Goal: Use online tool/utility: Utilize a website feature to perform a specific function

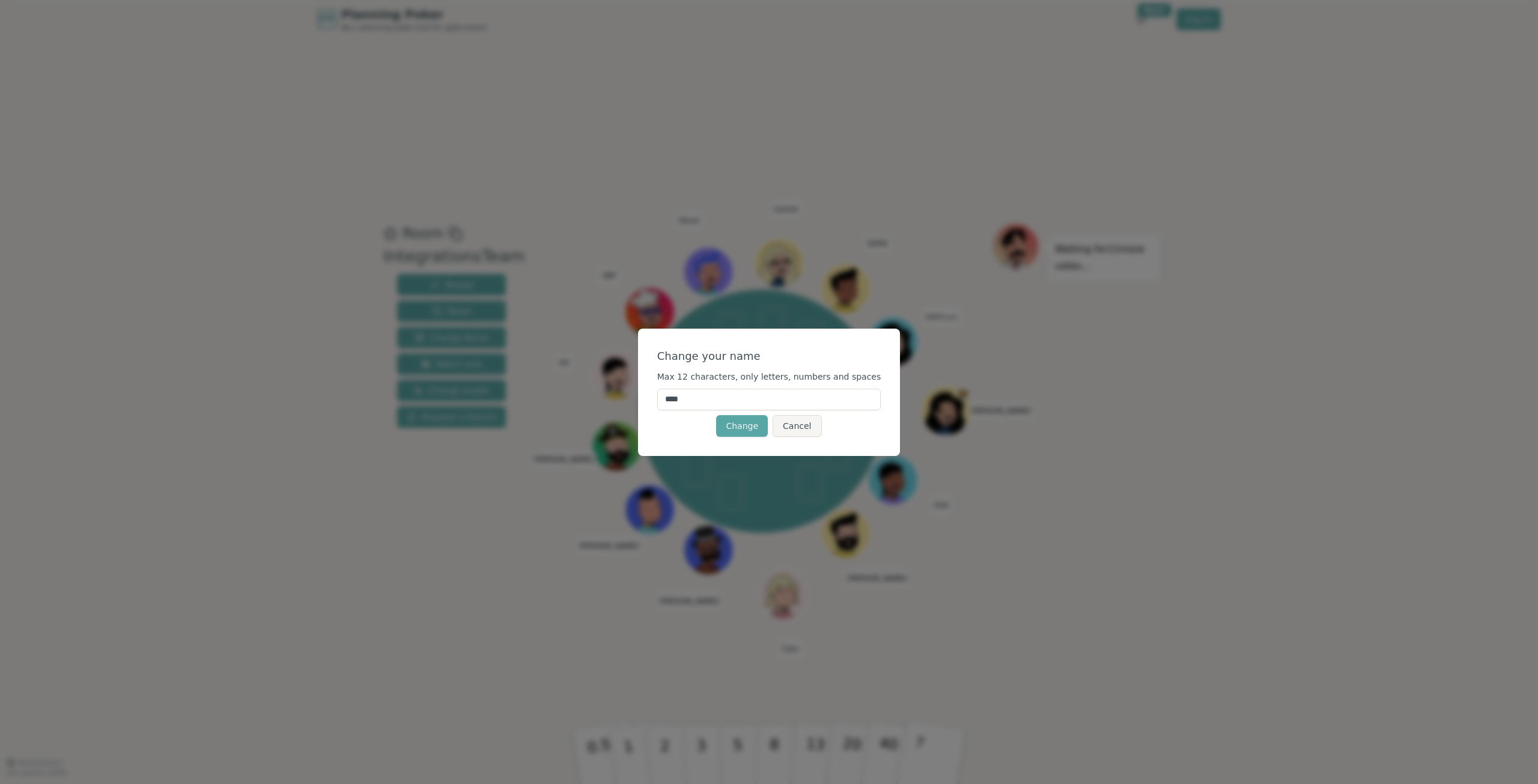
drag, startPoint x: 767, startPoint y: 400, endPoint x: 644, endPoint y: 394, distance: 123.1
click at [644, 394] on div "Change your name Max 12 characters, only letters, numbers and spaces **** Chang…" at bounding box center [769, 392] width 1538 height 784
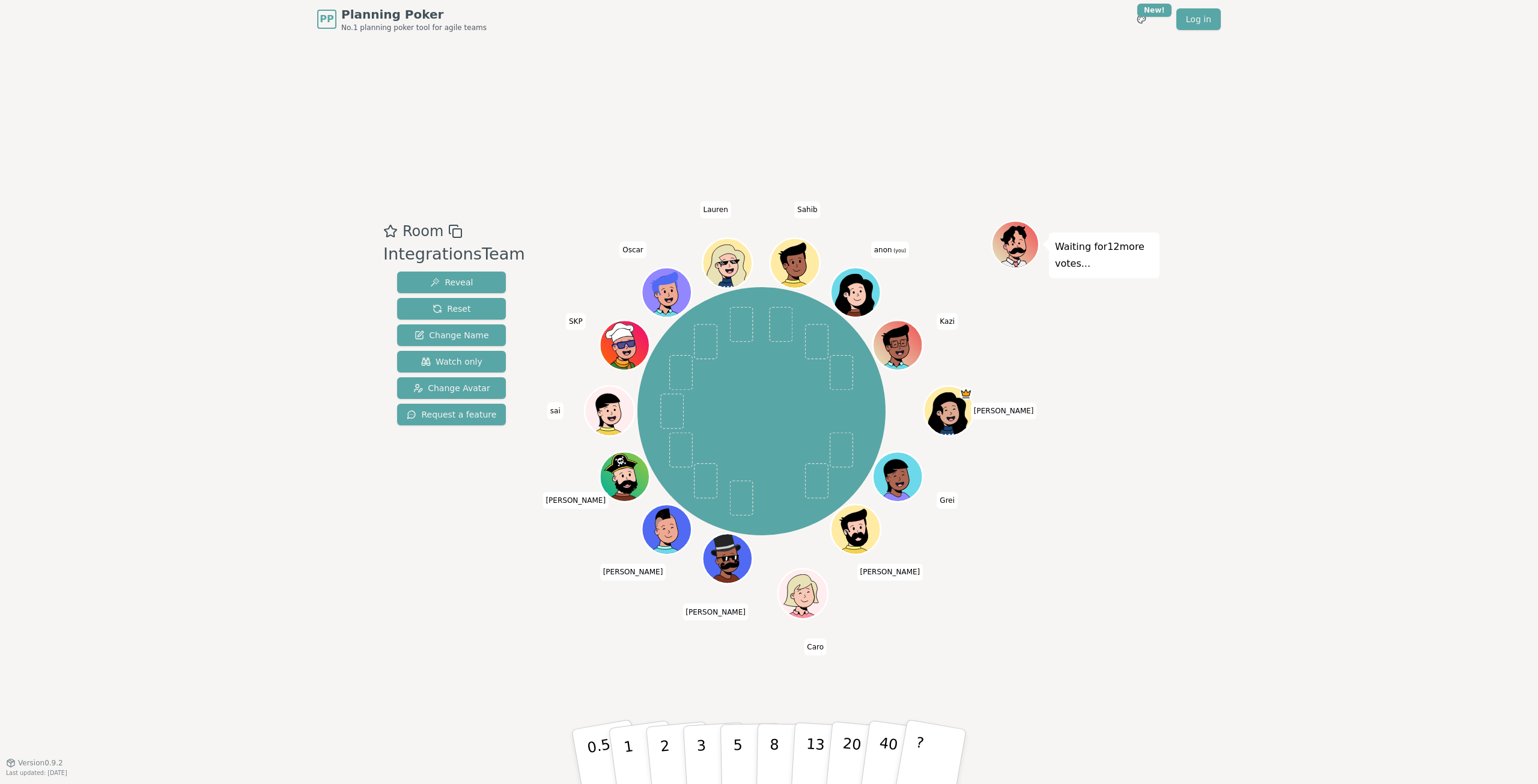
click at [889, 253] on span "anon (you)" at bounding box center [890, 249] width 38 height 17
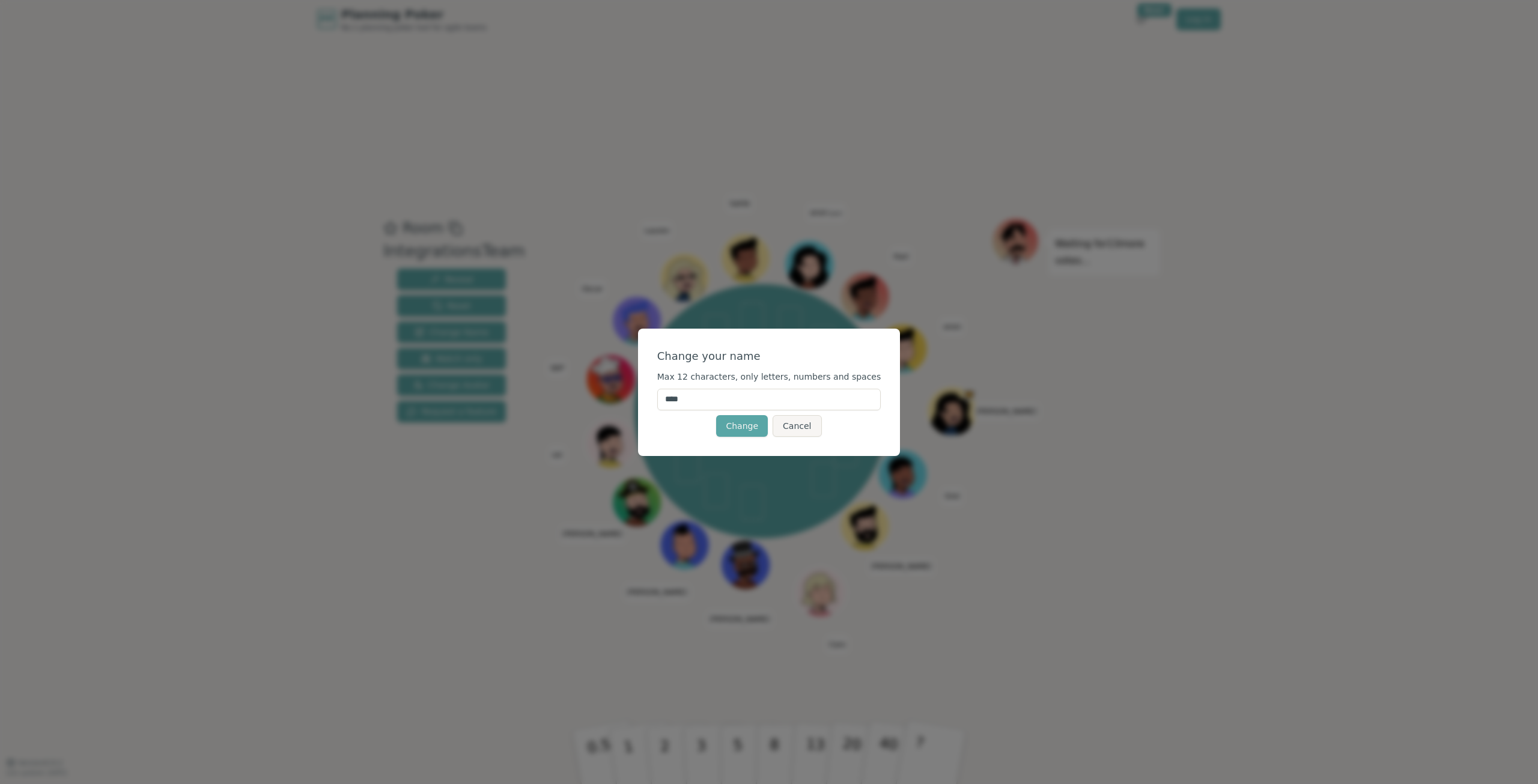
drag, startPoint x: 712, startPoint y: 400, endPoint x: 656, endPoint y: 398, distance: 56.0
click at [656, 398] on div "Change your name Max 12 characters, only letters, numbers and spaces **** Chang…" at bounding box center [769, 392] width 263 height 127
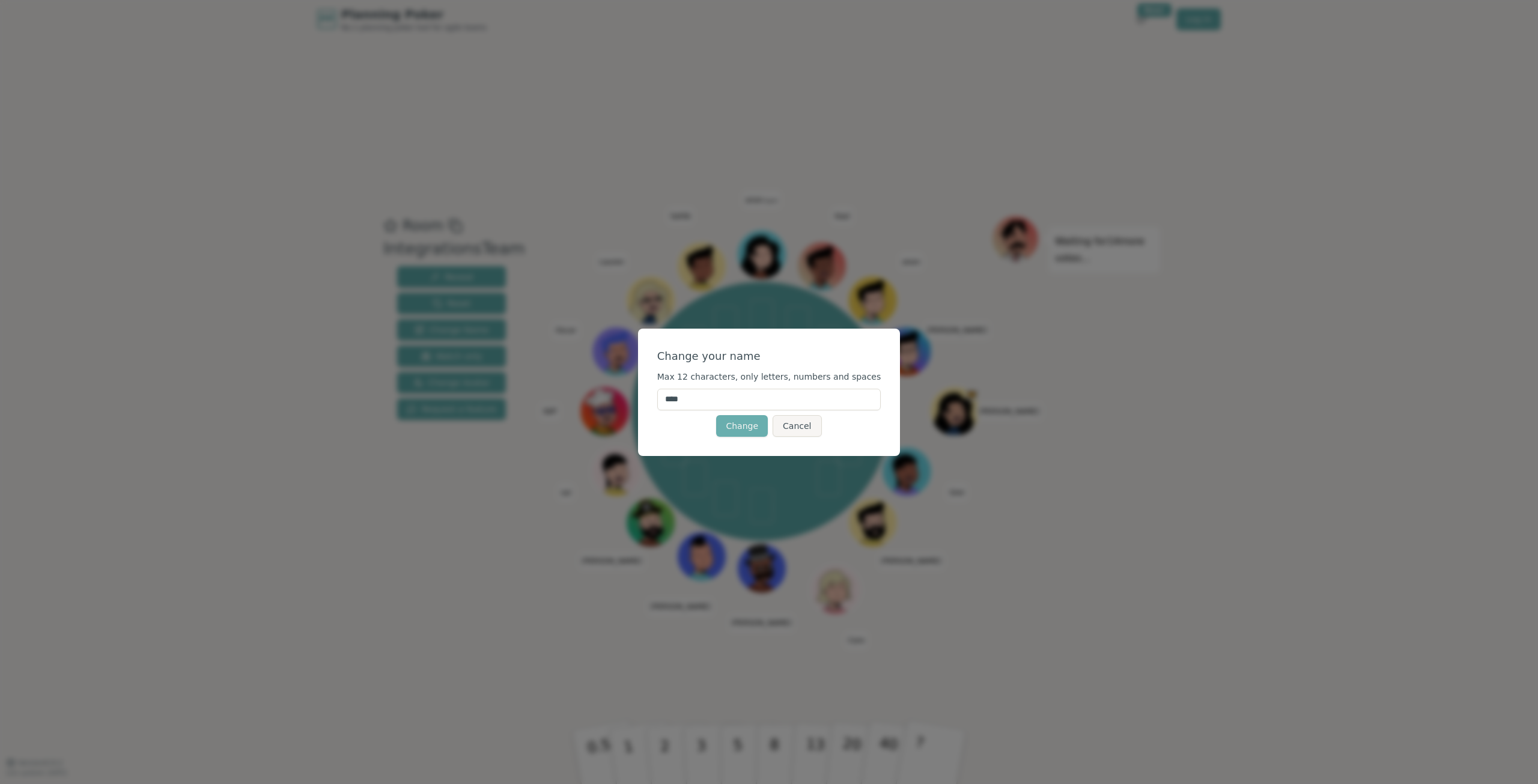
type input "****"
click at [745, 426] on button "Change" at bounding box center [742, 426] width 52 height 22
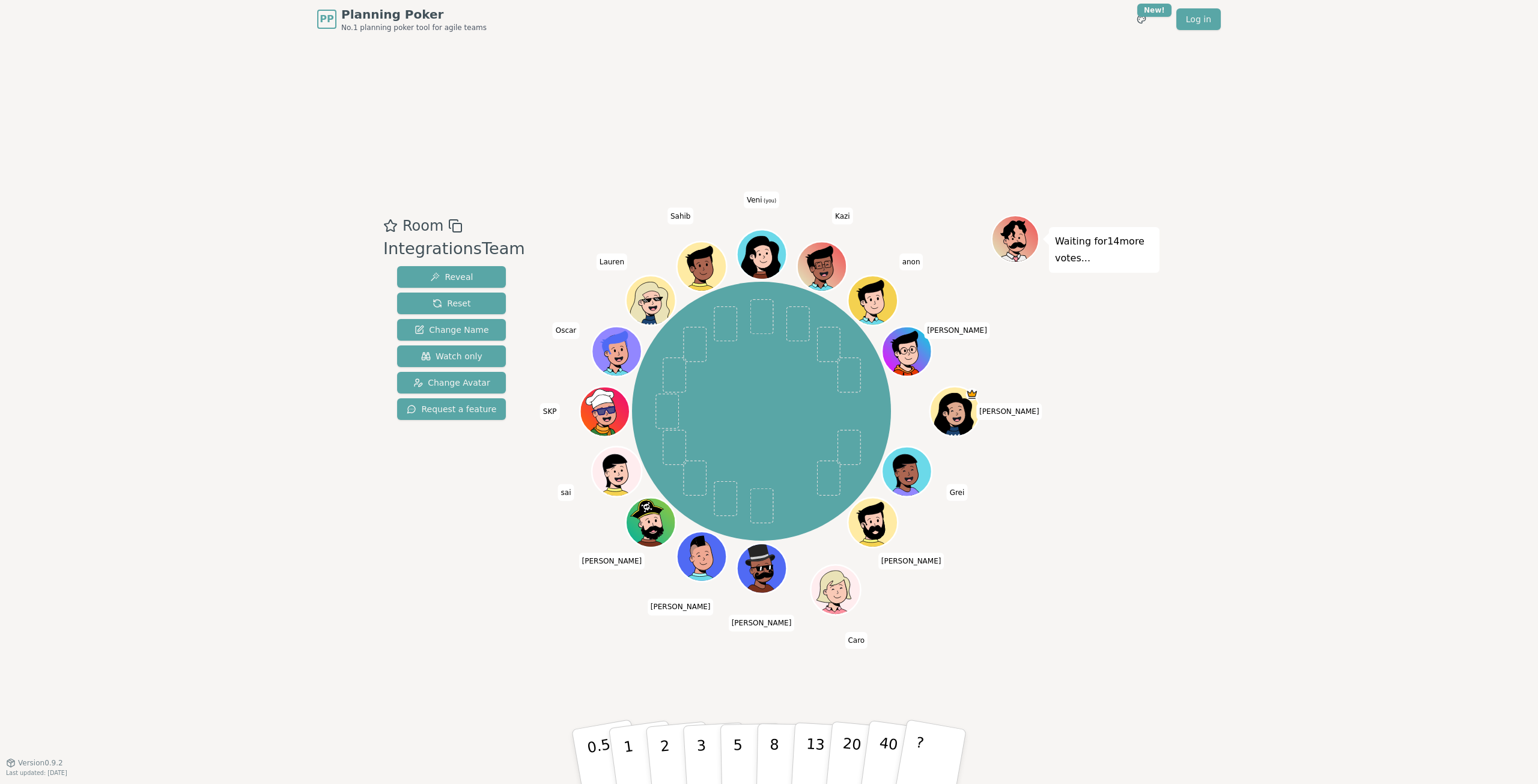
click at [911, 261] on span "anon" at bounding box center [911, 261] width 24 height 17
click at [916, 261] on span "anon" at bounding box center [911, 261] width 24 height 17
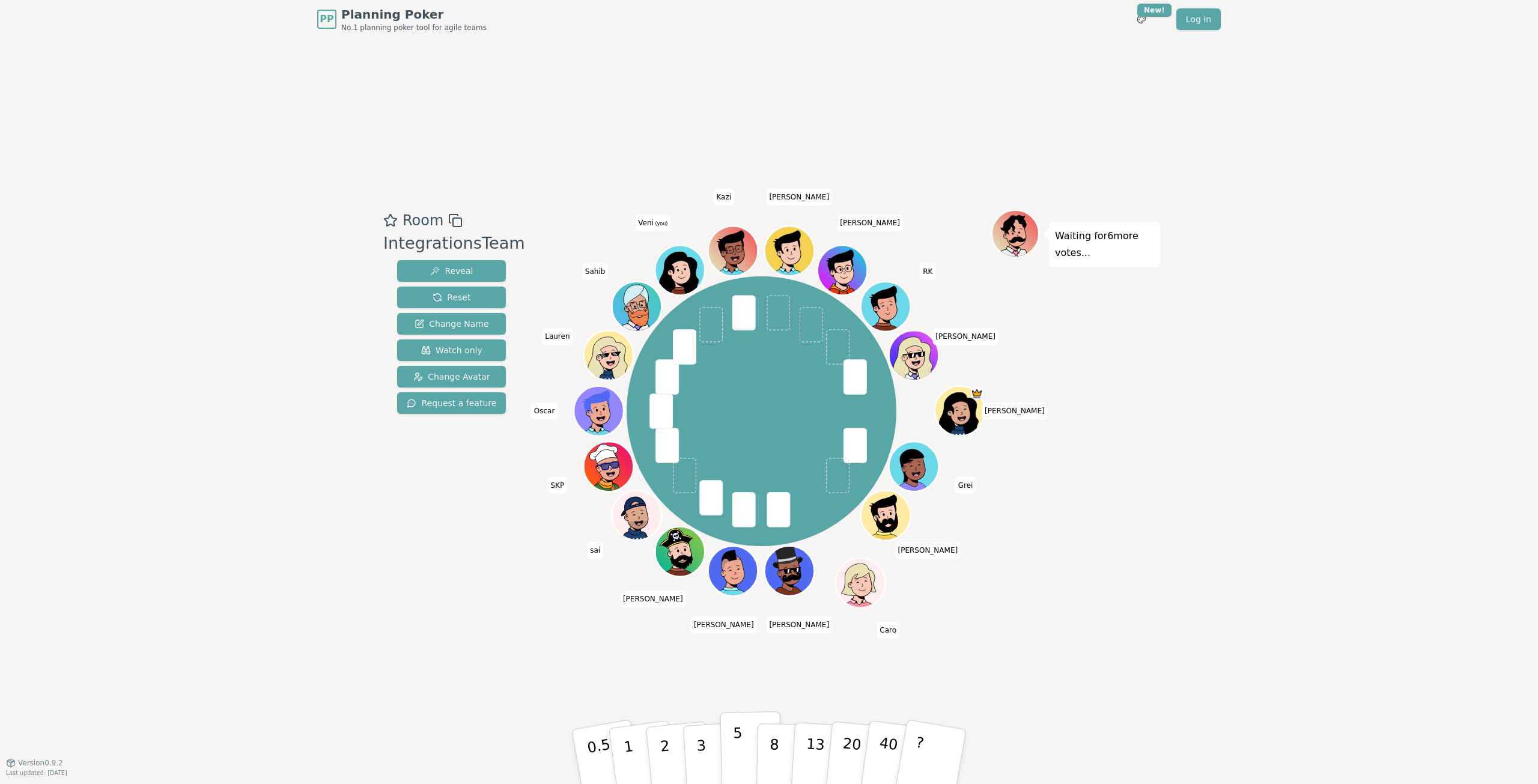
click at [732, 750] on button "5" at bounding box center [751, 757] width 62 height 91
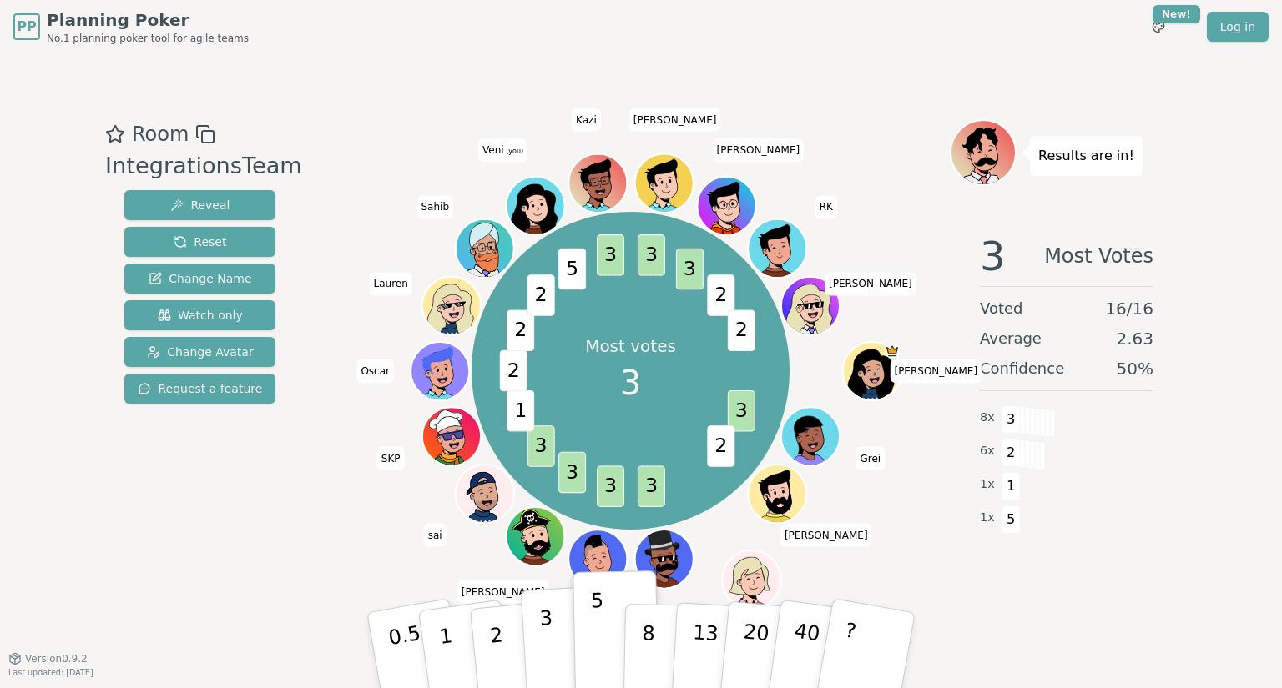
click at [549, 646] on p "3" at bounding box center [548, 652] width 18 height 91
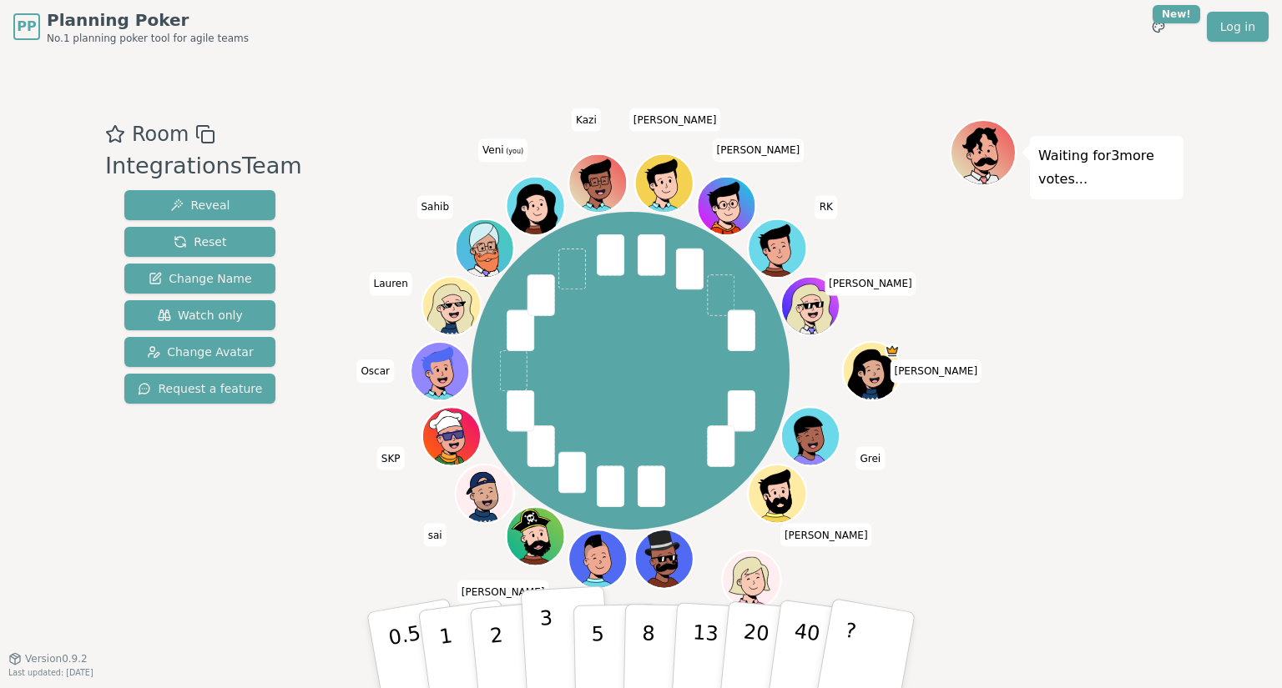
click at [552, 655] on button "3" at bounding box center [566, 651] width 91 height 130
click at [501, 641] on button "2" at bounding box center [515, 651] width 95 height 133
click at [562, 648] on button "3" at bounding box center [566, 651] width 91 height 130
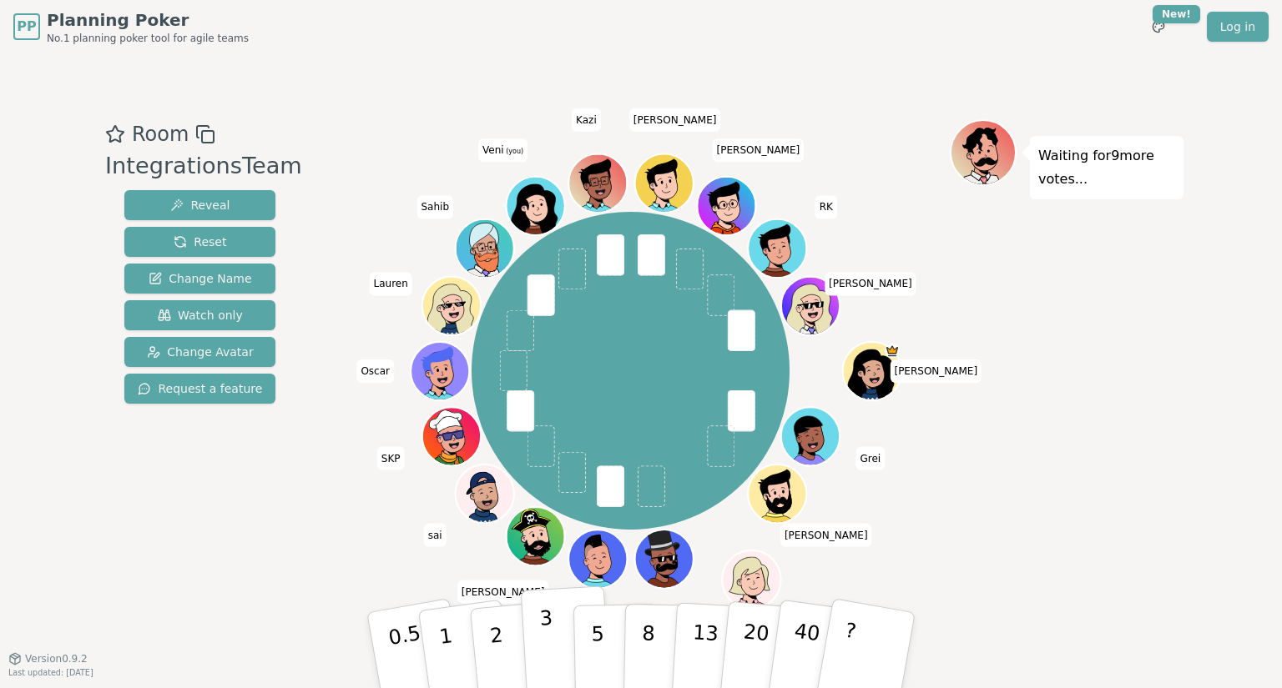
click at [552, 650] on button "3" at bounding box center [566, 651] width 91 height 130
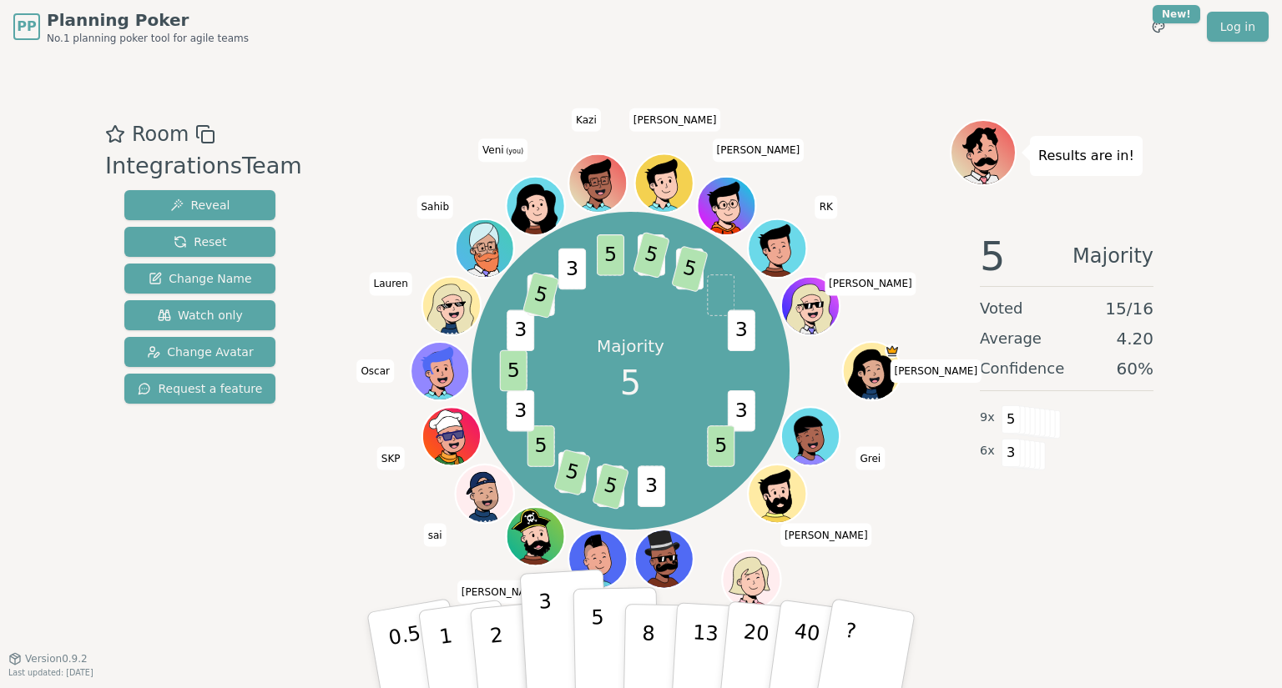
click at [590, 640] on button "5" at bounding box center [616, 650] width 86 height 127
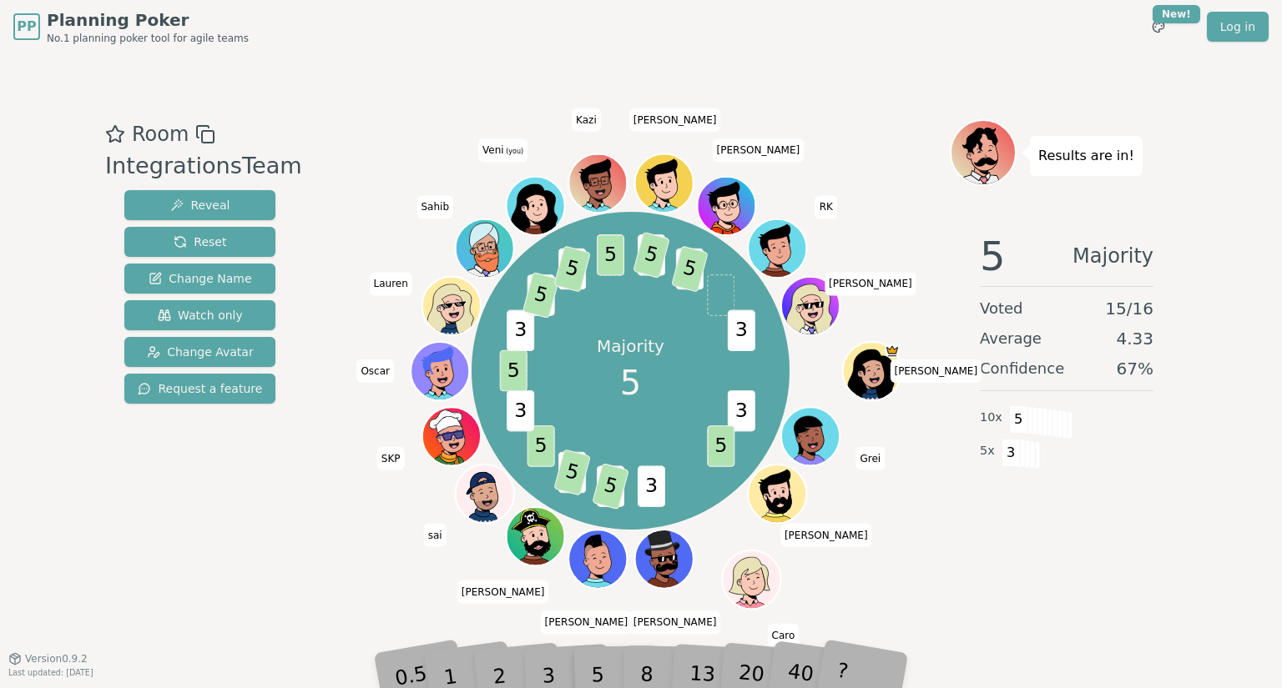
click at [358, 190] on div "Majority 5 3 5 3 2 5 3 5 5 3 5 3 3 5 3 5 5 3 5 3 5 3 [PERSON_NAME] [PERSON_NAME…" at bounding box center [630, 370] width 638 height 443
click at [1158, 547] on div "5 Majority Voted 15 / 16 Average 4.33 Confidence 67 % 10 x 5 5 x 3" at bounding box center [1067, 386] width 234 height 334
